Goal: Information Seeking & Learning: Learn about a topic

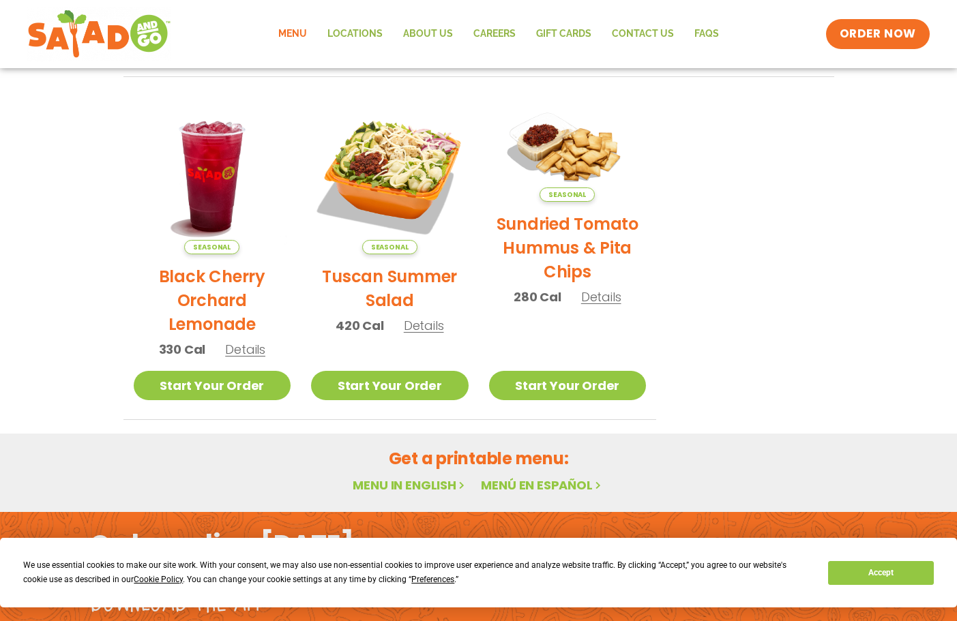
scroll to position [731, 0]
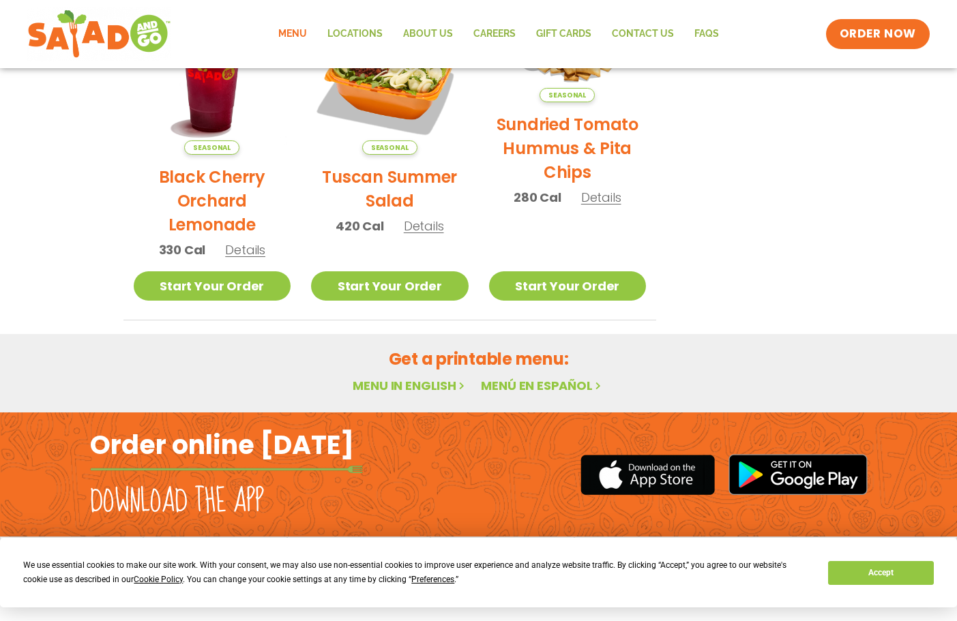
click at [409, 385] on link "Menu in English" at bounding box center [410, 385] width 115 height 17
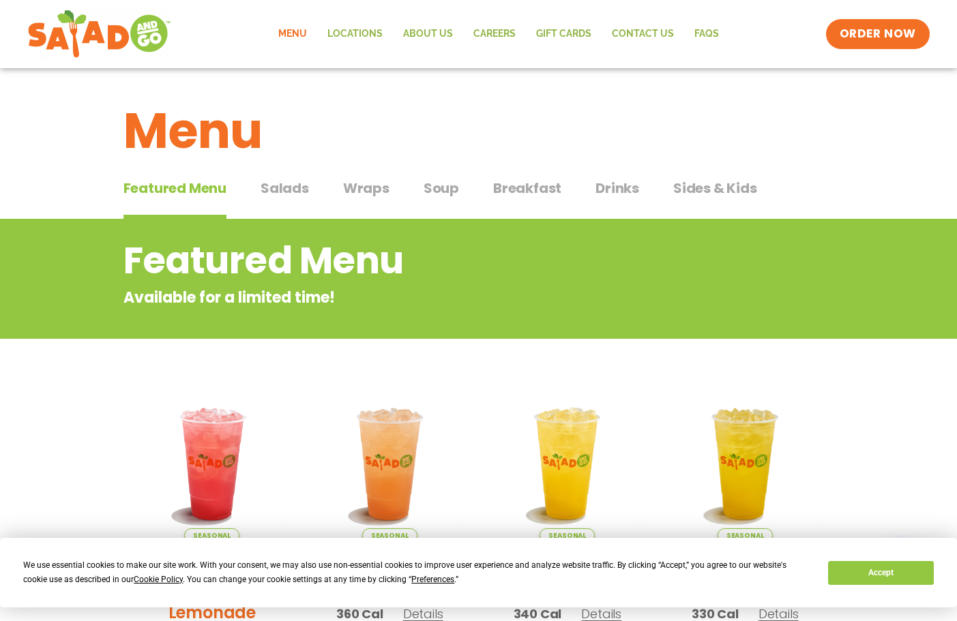
click at [292, 186] on span "Salads" at bounding box center [285, 188] width 48 height 20
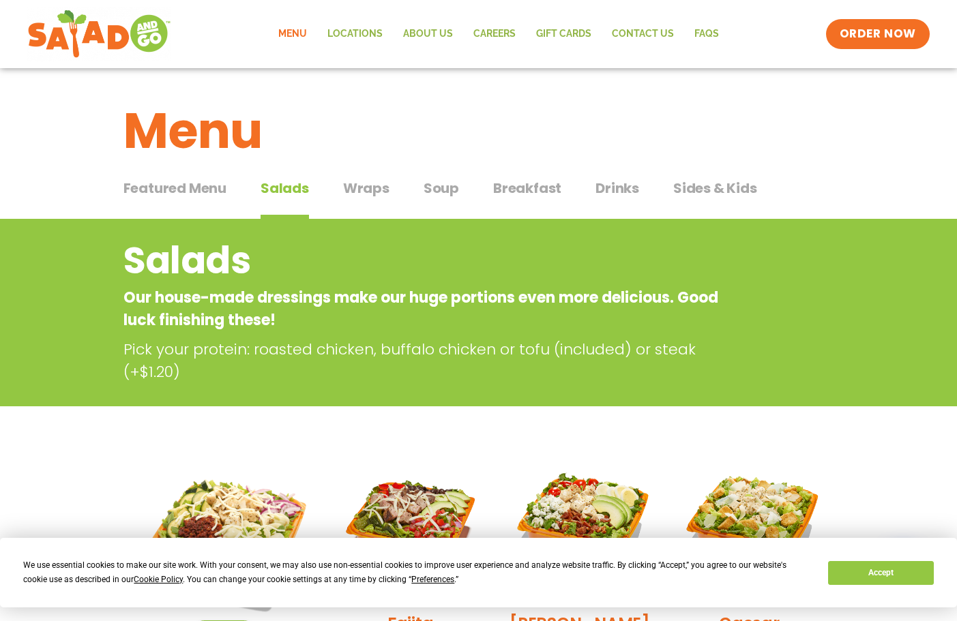
click at [612, 184] on span "Drinks" at bounding box center [618, 188] width 44 height 20
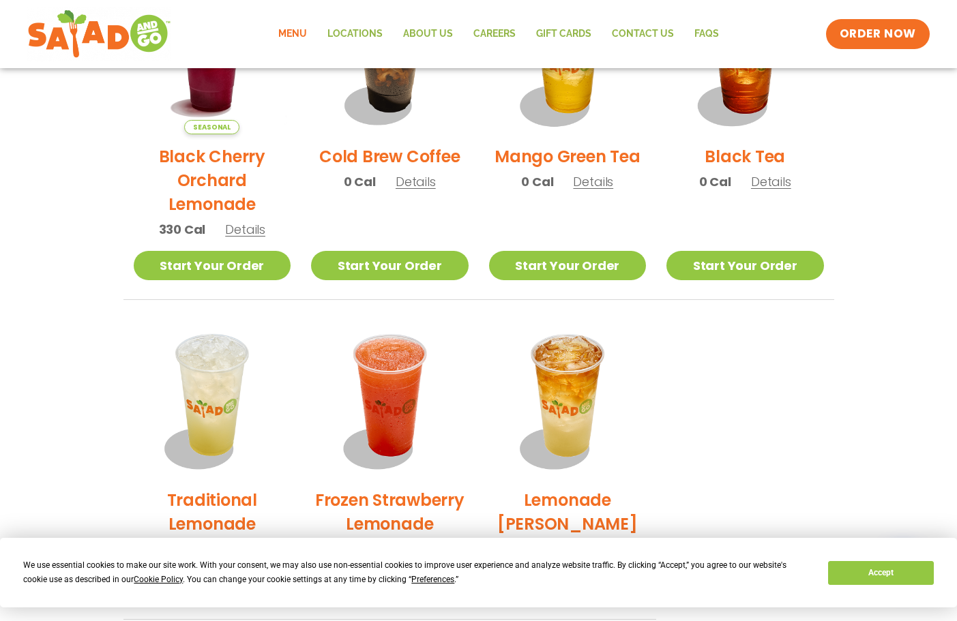
scroll to position [682, 0]
